Goal: Information Seeking & Learning: Learn about a topic

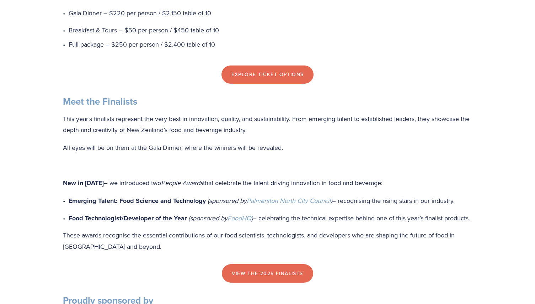
scroll to position [569, 0]
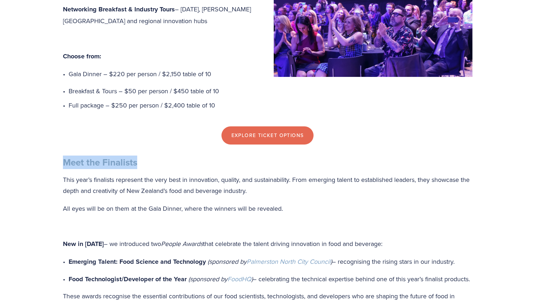
drag, startPoint x: 57, startPoint y: 175, endPoint x: 143, endPoint y: 171, distance: 86.5
click at [143, 171] on div "Meet the Finalists This year’s finalists represent the very best in innovation,…" at bounding box center [268, 234] width 422 height 168
click at [143, 168] on h3 "Meet the Finalists" at bounding box center [268, 163] width 410 height 12
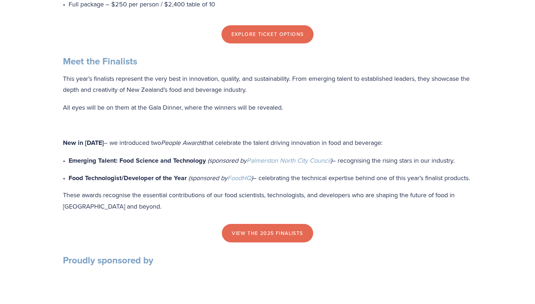
scroll to position [711, 0]
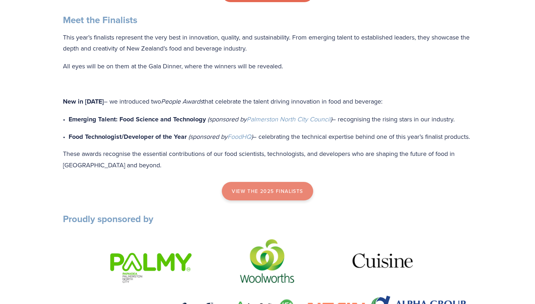
click at [263, 200] on link "view the 2025 finalists" at bounding box center [267, 191] width 91 height 18
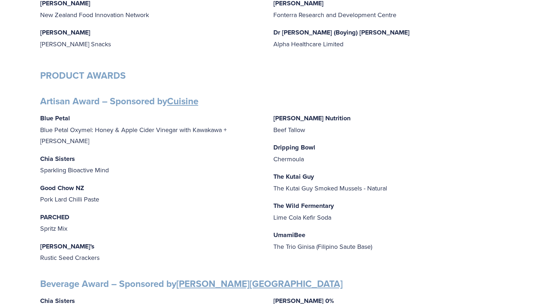
scroll to position [213, 0]
drag, startPoint x: 37, startPoint y: 206, endPoint x: 74, endPoint y: 203, distance: 36.7
click at [74, 211] on p "PARCHED Spritz Mix" at bounding box center [151, 222] width 222 height 23
drag, startPoint x: 71, startPoint y: 203, endPoint x: 41, endPoint y: 207, distance: 30.8
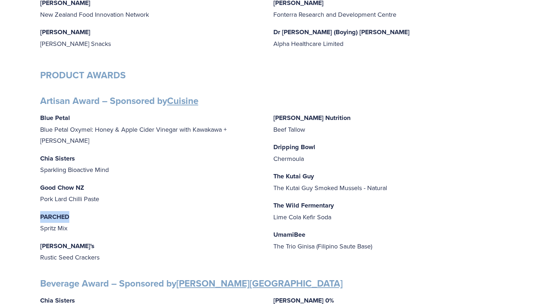
click at [41, 211] on p "PARCHED Spritz Mix" at bounding box center [151, 222] width 222 height 23
copy strong "PARCHED"
drag, startPoint x: 275, startPoint y: 147, endPoint x: 316, endPoint y: 144, distance: 41.7
click at [316, 144] on p "Dripping Bowl Chermoula" at bounding box center [385, 152] width 222 height 23
copy strong "Dripping Bowl"
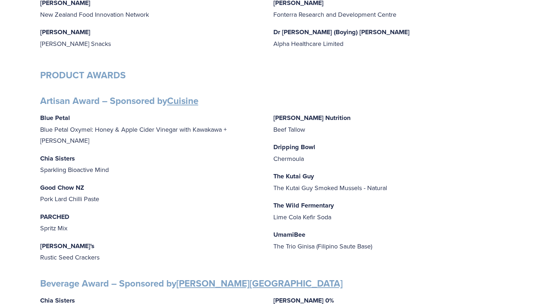
click at [316, 156] on p "Dripping Bowl Chermoula" at bounding box center [385, 152] width 222 height 23
drag, startPoint x: 305, startPoint y: 159, endPoint x: 274, endPoint y: 158, distance: 30.2
click at [274, 158] on p "Dripping Bowl Chermoula" at bounding box center [385, 152] width 222 height 23
copy p "Chermoula"
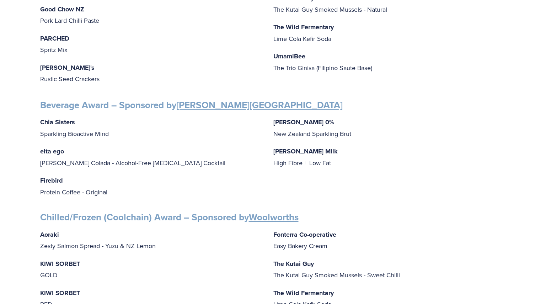
scroll to position [391, 0]
click at [318, 174] on div "Chia Sisters Sparkling Bioactive Mind elta ego Pina Colada - Alcohol-Free Adapt…" at bounding box center [267, 157] width 455 height 81
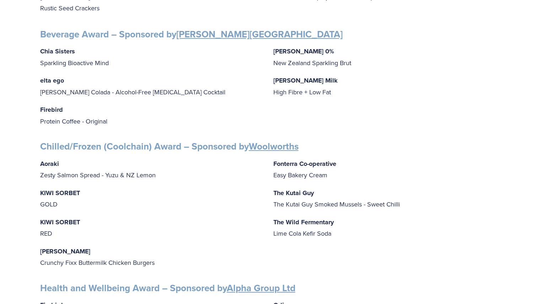
scroll to position [498, 0]
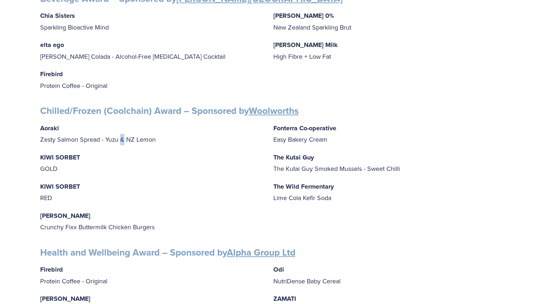
click at [120, 133] on p "Aoraki Zesty Salmon Spread - Yuzu & NZ Lemon" at bounding box center [151, 133] width 222 height 23
copy p "&"
click at [110, 154] on p "KIWI SORBET GOLD" at bounding box center [151, 163] width 222 height 23
drag, startPoint x: 277, startPoint y: 164, endPoint x: 402, endPoint y: 165, distance: 124.9
click at [402, 165] on p "The Kutai Guy The Kutai Guy Smoked Mussels - Sweet Chilli" at bounding box center [385, 163] width 222 height 23
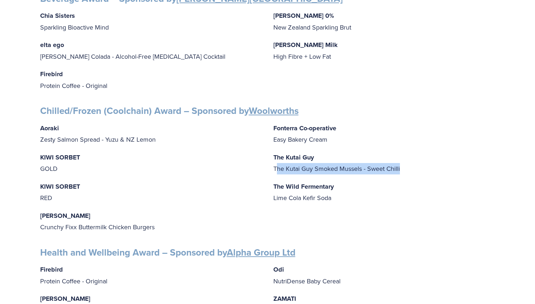
click at [402, 165] on p "The Kutai Guy The Kutai Guy Smoked Mussels - Sweet Chilli" at bounding box center [385, 163] width 222 height 23
drag, startPoint x: 404, startPoint y: 165, endPoint x: 275, endPoint y: 163, distance: 128.8
click at [274, 163] on p "The Kutai Guy The Kutai Guy Smoked Mussels - Sweet Chilli" at bounding box center [385, 163] width 222 height 23
copy p "The Kutai Guy Smoked Mussels - Sweet Chilli"
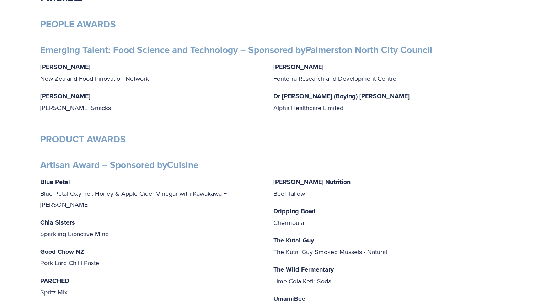
scroll to position [213, 0]
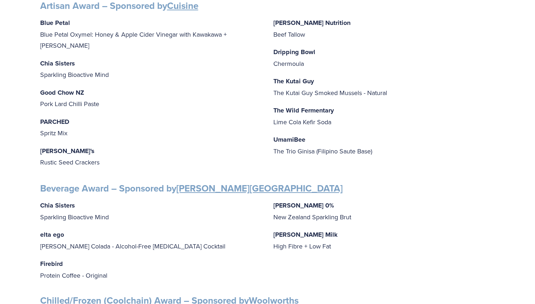
scroll to position [391, 0]
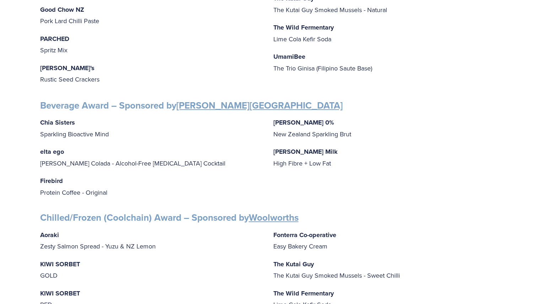
click at [190, 137] on div "Chia Sisters Sparkling Bioactive Mind elta ego Pina Colada - Alcohol-Free Adapt…" at bounding box center [267, 157] width 455 height 81
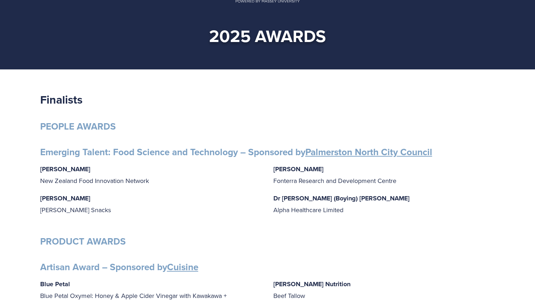
click at [109, 176] on p "Gabrielle Lobo New Zealand Food Innovation Network" at bounding box center [151, 174] width 222 height 23
drag, startPoint x: 41, startPoint y: 168, endPoint x: 83, endPoint y: 171, distance: 42.4
click at [83, 171] on p "Gabrielle Lobo New Zealand Food Innovation Network" at bounding box center [151, 174] width 222 height 23
copy strong "Gabrielle Lobo"
drag, startPoint x: 153, startPoint y: 181, endPoint x: 40, endPoint y: 180, distance: 113.5
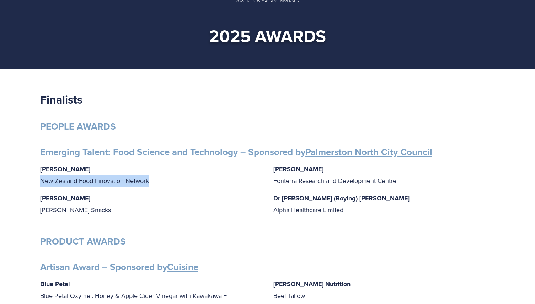
click at [40, 180] on p "Gabrielle Lobo New Zealand Food Innovation Network" at bounding box center [151, 174] width 222 height 23
copy p "New Zealand Food Innovation Network"
click at [224, 201] on p "Grace Queenin Griffin’s Snacks" at bounding box center [151, 203] width 222 height 23
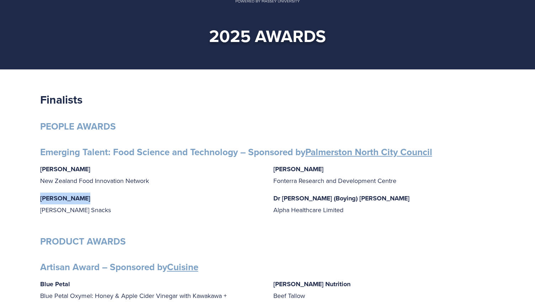
drag, startPoint x: 90, startPoint y: 203, endPoint x: 39, endPoint y: 197, distance: 51.5
copy strong "Grace Queenin"
drag, startPoint x: 83, startPoint y: 211, endPoint x: 39, endPoint y: 210, distance: 43.8
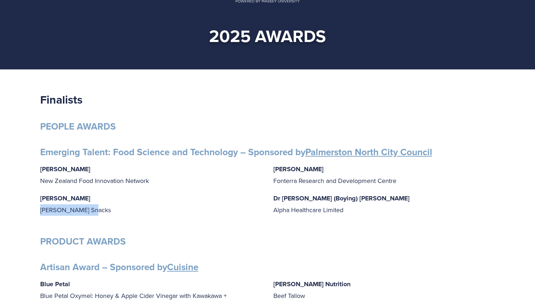
copy p "Griffin’s Snacks"
drag, startPoint x: 273, startPoint y: 171, endPoint x: 311, endPoint y: 171, distance: 37.4
click at [311, 171] on p "Aimee Wang Fonterra Research and Development Centre" at bounding box center [385, 174] width 222 height 23
copy strong "Aimee Wang"
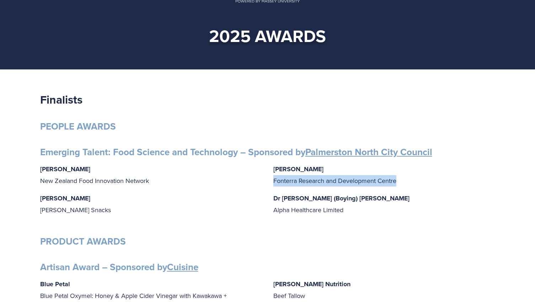
drag, startPoint x: 271, startPoint y: 181, endPoint x: 399, endPoint y: 183, distance: 128.1
click at [399, 183] on div "Gabrielle Lobo New Zealand Food Innovation Network Grace Queenin Griffin’s Snac…" at bounding box center [267, 192] width 455 height 58
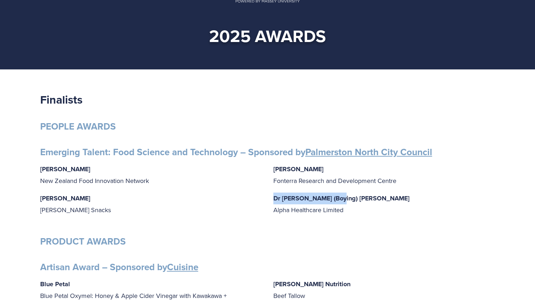
drag, startPoint x: 273, startPoint y: 199, endPoint x: 339, endPoint y: 202, distance: 66.6
click at [339, 202] on div "Gabrielle Lobo New Zealand Food Innovation Network Grace Queenin Griffin’s Snac…" at bounding box center [267, 192] width 455 height 58
drag, startPoint x: 275, startPoint y: 211, endPoint x: 350, endPoint y: 212, distance: 75.4
click at [350, 212] on p "Dr Niki (Boying) Wang Alpha Healthcare Limited" at bounding box center [385, 203] width 222 height 23
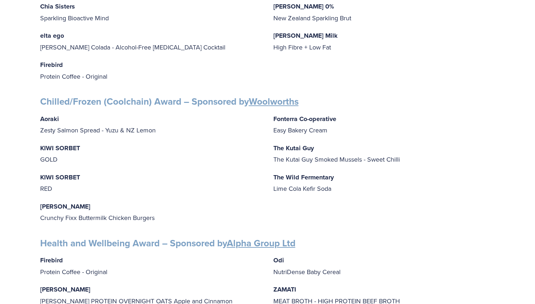
scroll to position [616, 0]
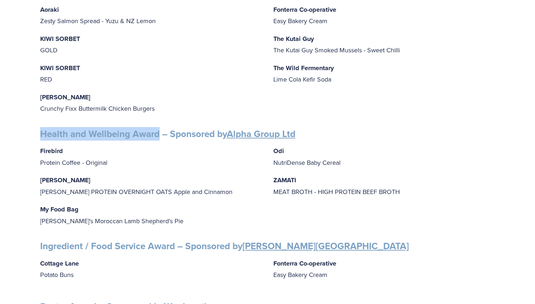
drag, startPoint x: 41, startPoint y: 127, endPoint x: 158, endPoint y: 128, distance: 117.4
click at [158, 128] on strong "Health and Wellbeing Award – Sponsored by Alpha Group Ltd" at bounding box center [167, 134] width 255 height 14
click at [95, 160] on p "Firebird Protein Coffee - Original" at bounding box center [151, 156] width 222 height 23
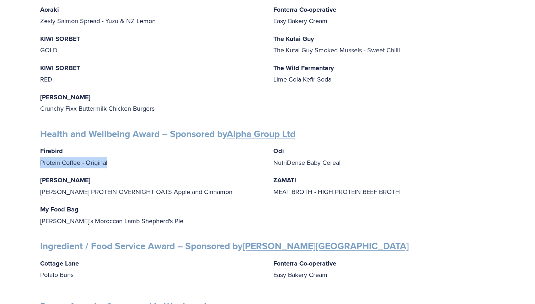
drag, startPoint x: 108, startPoint y: 159, endPoint x: 41, endPoint y: 155, distance: 67.0
click at [41, 155] on p "Firebird Protein Coffee - Original" at bounding box center [151, 156] width 222 height 23
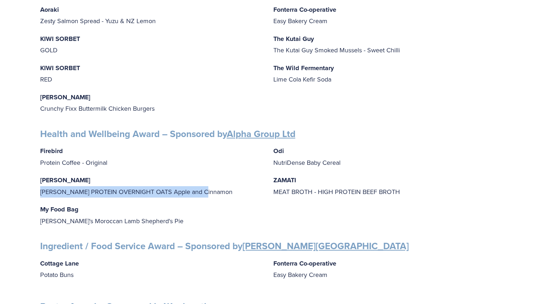
drag, startPoint x: 41, startPoint y: 187, endPoint x: 207, endPoint y: 188, distance: 166.5
click at [207, 188] on p "FULLER FULLER PROTEIN OVERNIGHT OATS Apple and Cinnamon" at bounding box center [151, 185] width 222 height 23
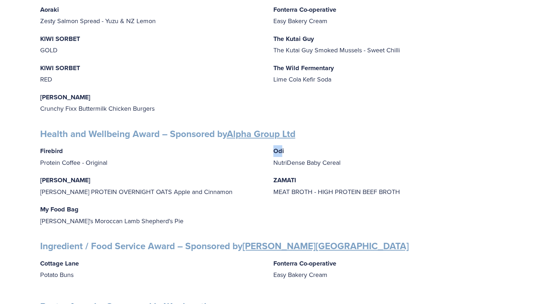
drag, startPoint x: 282, startPoint y: 144, endPoint x: 271, endPoint y: 143, distance: 11.1
click at [271, 145] on div "Firebird Protein Coffee - Original FULLER FULLER PROTEIN OVERNIGHT OATS Apple a…" at bounding box center [267, 185] width 455 height 81
click at [282, 146] on strong "Odi" at bounding box center [279, 150] width 11 height 9
drag, startPoint x: 279, startPoint y: 145, endPoint x: 273, endPoint y: 144, distance: 5.3
click at [274, 145] on p "Odi NutriDense Baby Cereal" at bounding box center [385, 156] width 222 height 23
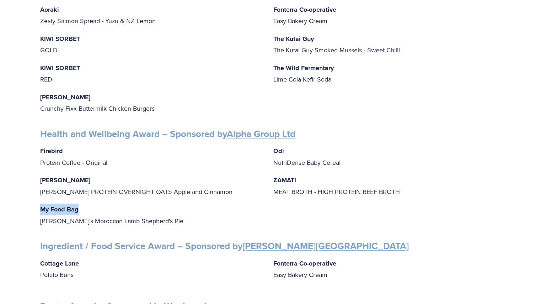
drag, startPoint x: 81, startPoint y: 202, endPoint x: 40, endPoint y: 205, distance: 41.0
click at [40, 205] on p "My Food Bag Nadia's Moroccan Lamb Shepherd's Pie" at bounding box center [151, 214] width 222 height 23
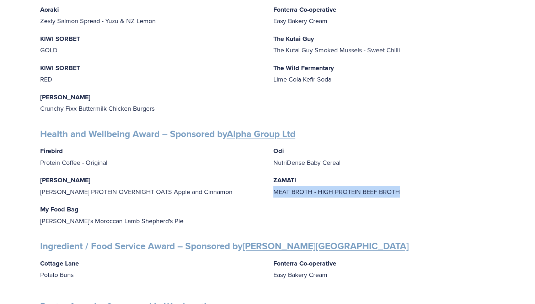
drag, startPoint x: 269, startPoint y: 185, endPoint x: 411, endPoint y: 191, distance: 142.1
click at [411, 191] on div "Firebird Protein Coffee - Original FULLER FULLER PROTEIN OVERNIGHT OATS Apple a…" at bounding box center [267, 185] width 455 height 81
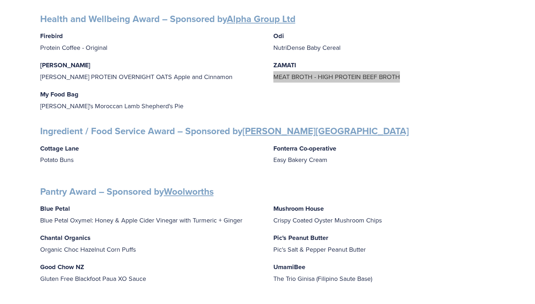
scroll to position [723, 0]
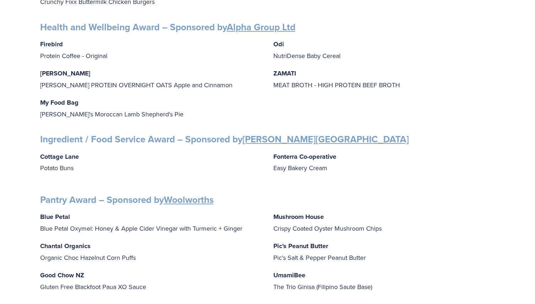
click at [166, 151] on p "Cottage Lane Potato Buns" at bounding box center [151, 162] width 222 height 23
drag, startPoint x: 41, startPoint y: 134, endPoint x: 173, endPoint y: 137, distance: 132.7
click at [173, 137] on strong "Ingredient / Food Service Award – Sponsored by Massey University" at bounding box center [224, 139] width 369 height 14
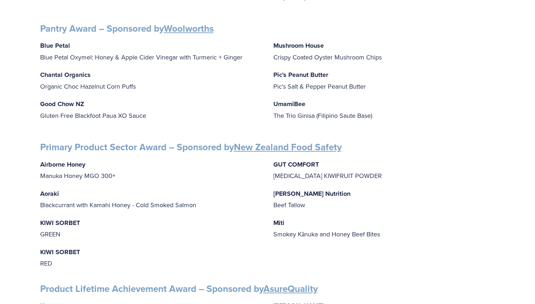
scroll to position [830, 0]
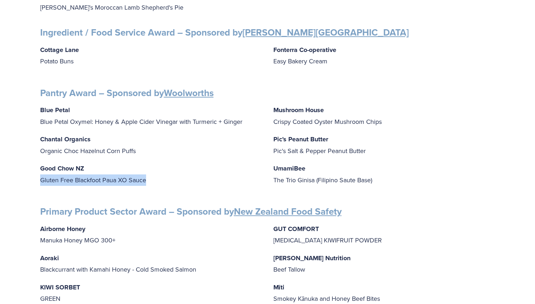
drag, startPoint x: 38, startPoint y: 176, endPoint x: 173, endPoint y: 179, distance: 134.1
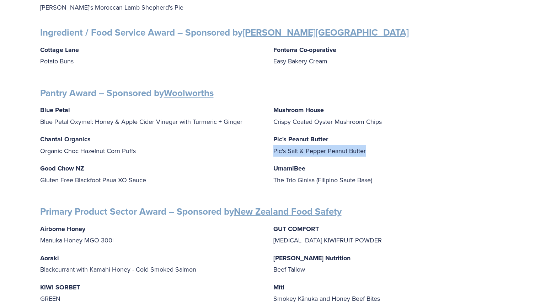
drag, startPoint x: 275, startPoint y: 144, endPoint x: 373, endPoint y: 151, distance: 98.1
click at [373, 151] on div "Blue Petal Blue Petal Oxymel: Honey & Apple Cider Vinegar with Turmeric + Ginge…" at bounding box center [267, 148] width 455 height 88
drag, startPoint x: 375, startPoint y: 179, endPoint x: 379, endPoint y: 175, distance: 5.8
click at [375, 179] on p "UmamiBee The Trio Ginisa (Filipino Saute Base)" at bounding box center [385, 174] width 222 height 23
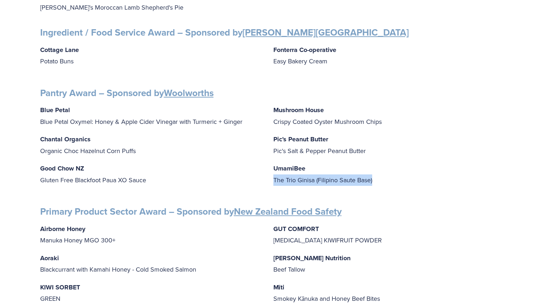
drag, startPoint x: 379, startPoint y: 174, endPoint x: 269, endPoint y: 173, distance: 110.3
click at [269, 173] on div "Blue Petal Blue Petal Oxymel: Honey & Apple Cider Vinegar with Turmeric + Ginge…" at bounding box center [267, 148] width 455 height 88
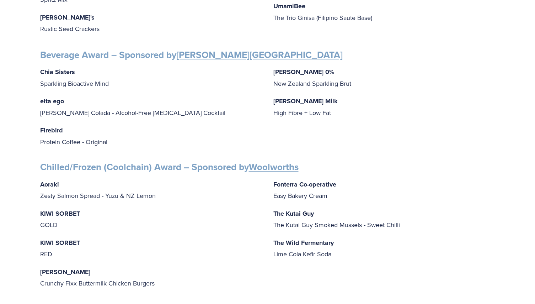
scroll to position [403, 0]
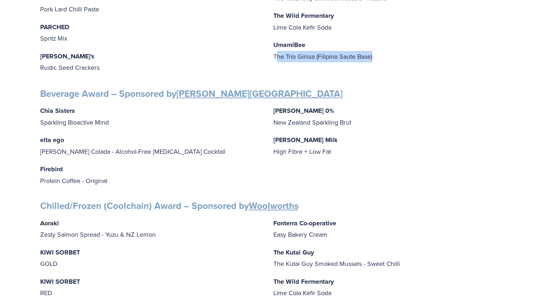
drag, startPoint x: 294, startPoint y: 56, endPoint x: 378, endPoint y: 60, distance: 84.8
click at [378, 60] on p "UmamiBee The Trio Ginisa (Filipino Saute Base)" at bounding box center [385, 50] width 222 height 23
drag, startPoint x: 378, startPoint y: 55, endPoint x: 271, endPoint y: 53, distance: 106.4
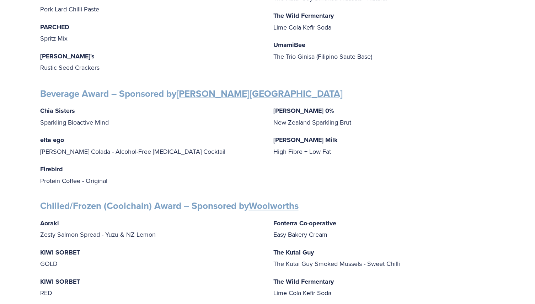
click at [199, 134] on p "elta ego Pina Colada - Alcohol-Free Adaptogenic Cocktail" at bounding box center [151, 145] width 222 height 23
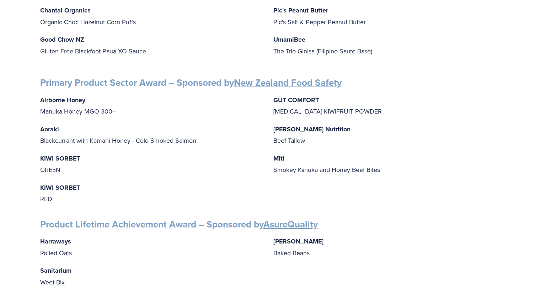
scroll to position [901, 0]
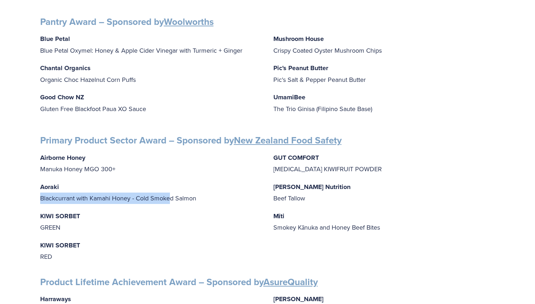
drag, startPoint x: 40, startPoint y: 194, endPoint x: 169, endPoint y: 193, distance: 129.1
click at [169, 193] on p "Aoraki Blackcurrant with Kamahi Honey - Cold Smoked Salmon" at bounding box center [151, 192] width 222 height 23
click at [78, 182] on p "Aoraki Blackcurrant with Kamahi Honey - Cold Smoked Salmon" at bounding box center [151, 192] width 222 height 23
drag, startPoint x: 40, startPoint y: 194, endPoint x: 131, endPoint y: 194, distance: 90.7
click at [131, 194] on p "Aoraki Blackcurrant with Kamahi Honey - Cold Smoked Salmon" at bounding box center [151, 192] width 222 height 23
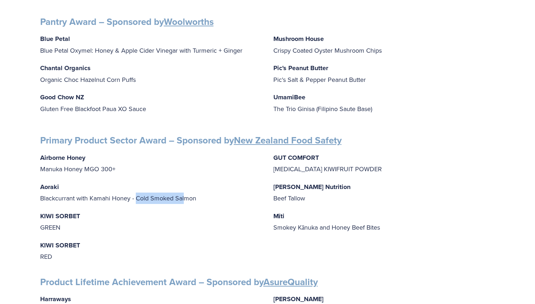
drag, startPoint x: 137, startPoint y: 195, endPoint x: 185, endPoint y: 194, distance: 48.0
click at [185, 194] on p "Aoraki Blackcurrant with Kamahi Honey - Cold Smoked Salmon" at bounding box center [151, 192] width 222 height 23
click at [182, 194] on p "Aoraki Blackcurrant with Kamahi Honey - Cold Smoked Salmon" at bounding box center [151, 192] width 222 height 23
drag, startPoint x: 133, startPoint y: 194, endPoint x: 217, endPoint y: 193, distance: 83.6
click at [210, 193] on p "Aoraki Blackcurrant with Kamahi Honey - Cold Smoked Salmon" at bounding box center [151, 192] width 222 height 23
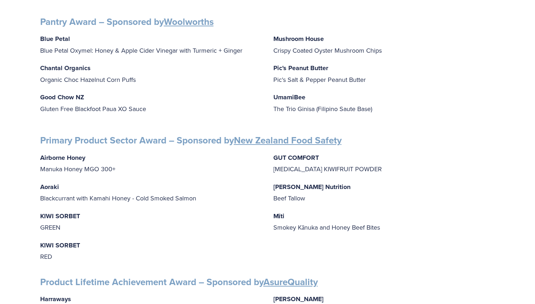
click at [104, 240] on p "KIWI SORBET RED" at bounding box center [151, 250] width 222 height 23
drag, startPoint x: 272, startPoint y: 161, endPoint x: 367, endPoint y: 166, distance: 95.8
click at [367, 166] on div "Airborne Honey Manuka Honey MGO 300+ Aoraki Blackcurrant with Kamahi Honey - Co…" at bounding box center [267, 207] width 455 height 110
click at [290, 216] on p "Mīti Smokey Kānuka and Honey Beef Bites" at bounding box center [385, 221] width 222 height 23
click at [279, 211] on strong "Mīti" at bounding box center [279, 215] width 11 height 9
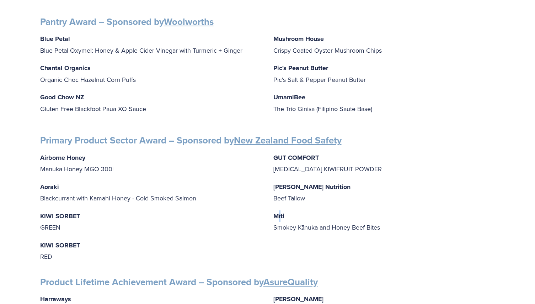
click at [281, 212] on strong "Mīti" at bounding box center [279, 215] width 11 height 9
click at [305, 234] on div "Airborne Honey Manuka Honey MGO 300+ Aoraki Blackcurrant with Kamahi Honey - Co…" at bounding box center [267, 207] width 455 height 110
drag, startPoint x: 286, startPoint y: 213, endPoint x: 274, endPoint y: 210, distance: 13.2
click at [274, 210] on p "Mīti Smokey Kānuka and Honey Beef Bites" at bounding box center [385, 221] width 222 height 23
drag, startPoint x: 275, startPoint y: 223, endPoint x: 320, endPoint y: 223, distance: 45.2
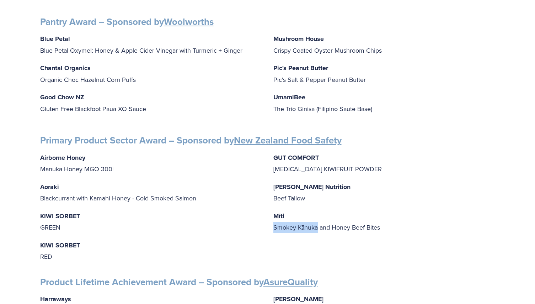
click at [319, 223] on div "Airborne Honey Manuka Honey MGO 300+ Aoraki Blackcurrant with Kamahi Honey - Co…" at bounding box center [267, 207] width 455 height 110
click at [321, 223] on p "Mīti Smokey Kānuka and Honey Beef Bites" at bounding box center [385, 221] width 222 height 23
drag, startPoint x: 90, startPoint y: 192, endPoint x: 129, endPoint y: 192, distance: 39.1
click at [129, 192] on p "Aoraki Blackcurrant with Kamahi Honey - Cold Smoked Salmon" at bounding box center [151, 192] width 222 height 23
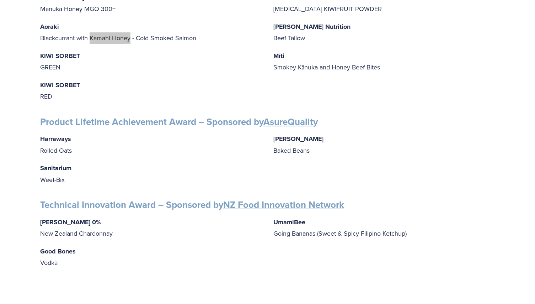
scroll to position [1079, 0]
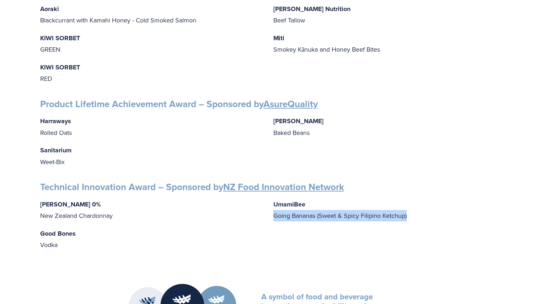
drag, startPoint x: 275, startPoint y: 211, endPoint x: 410, endPoint y: 213, distance: 135.2
click at [410, 213] on p "UmamiBee Going Bananas (Sweet & Spicy Filipino Ketchup)" at bounding box center [385, 209] width 222 height 23
